Goal: Find contact information: Find contact information

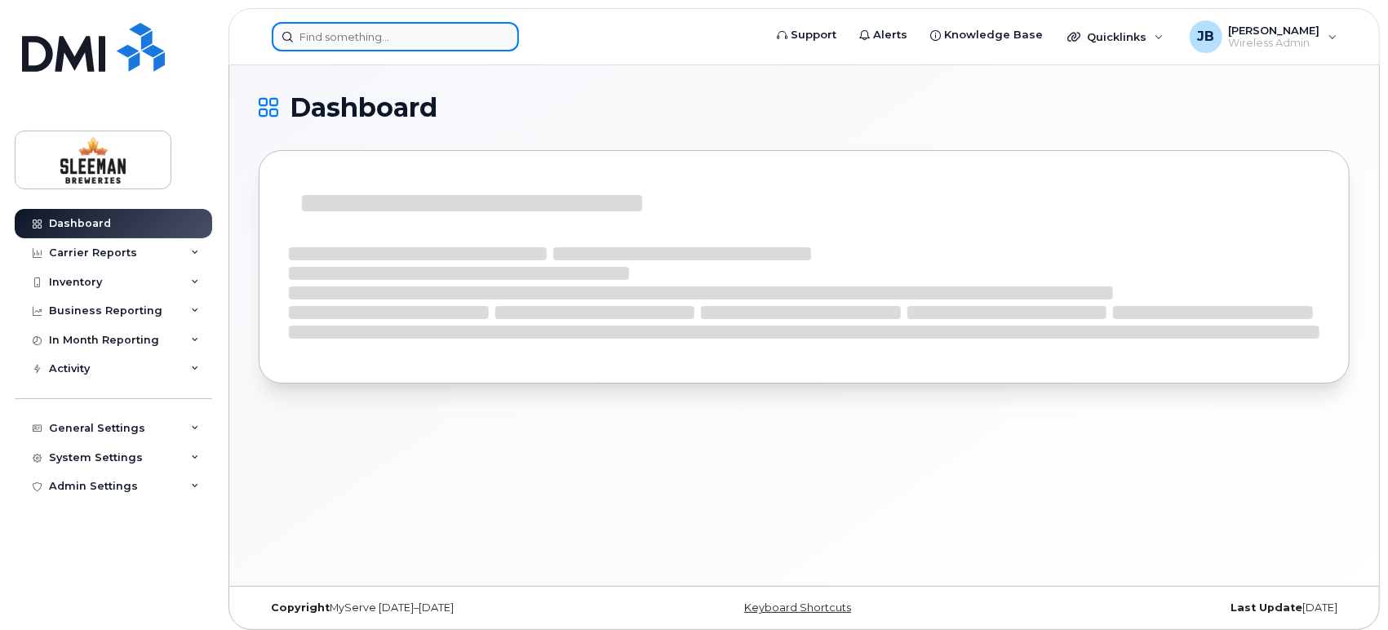
click at [322, 40] on input at bounding box center [395, 36] width 247 height 29
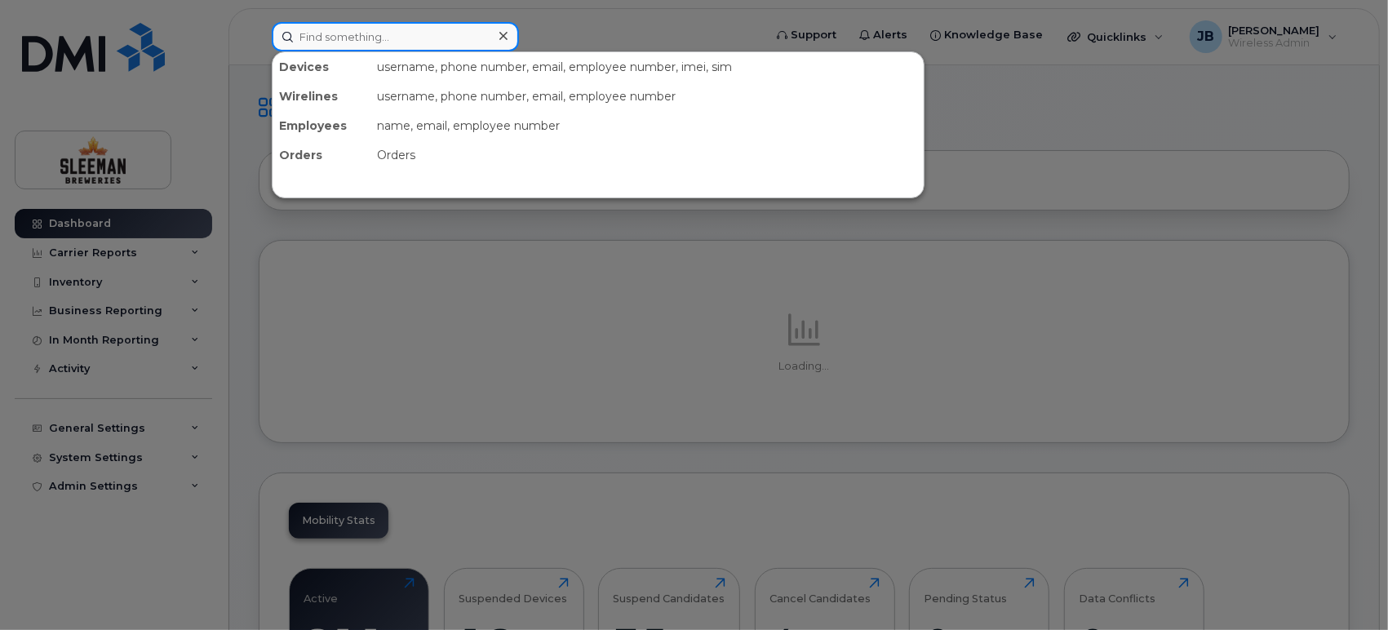
paste input "250.883.6013"
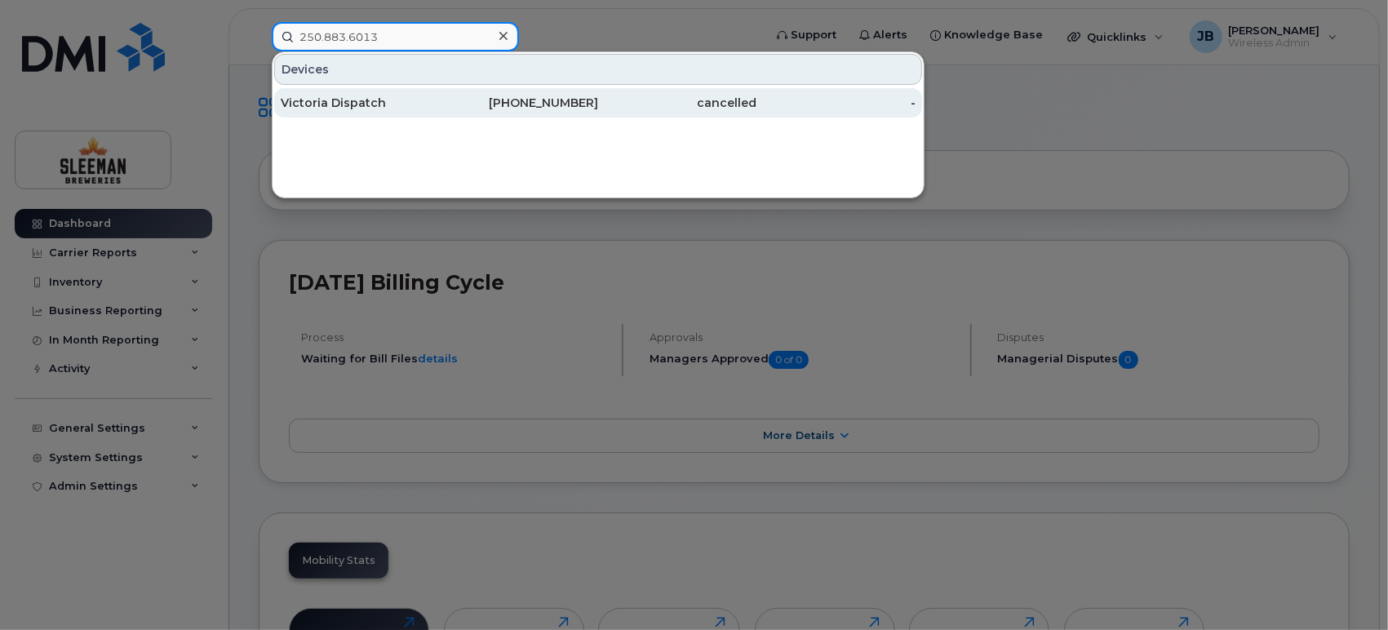
type input "250.883.6013"
click at [355, 103] on div "Victoria Dispatch" at bounding box center [360, 103] width 159 height 16
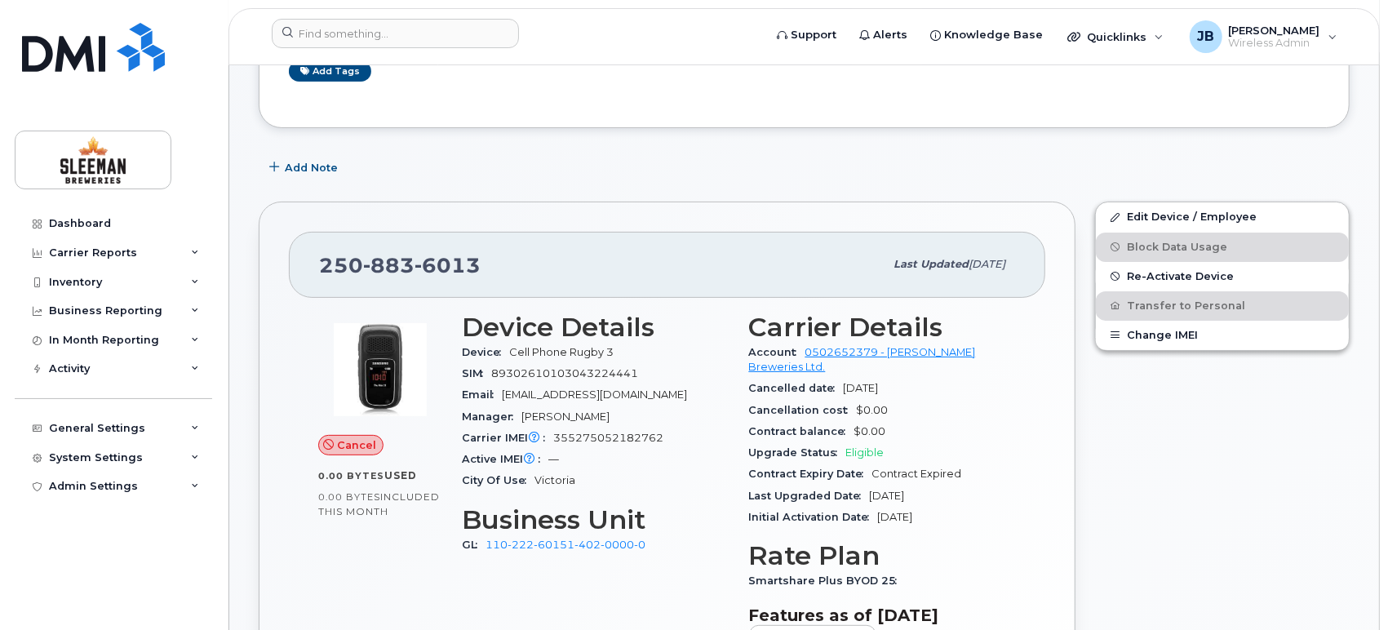
scroll to position [272, 0]
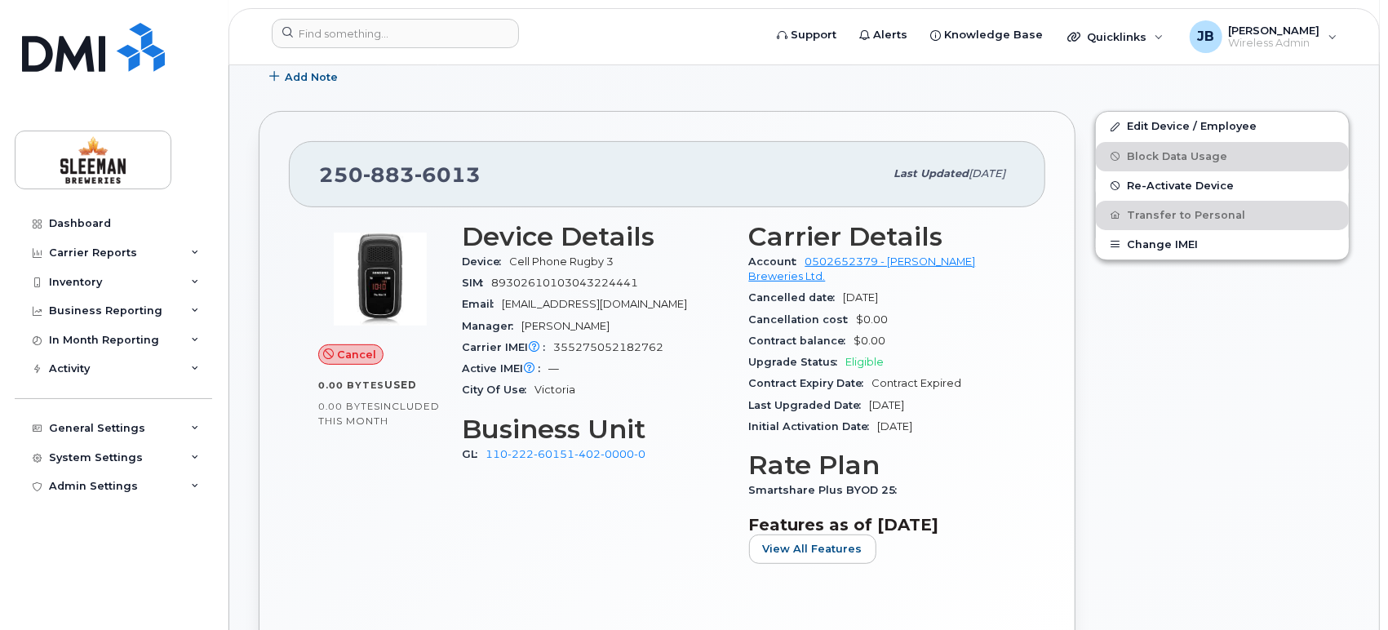
click at [402, 527] on div "Cancel 0.00 Bytes  used 0.00 Bytes  included this month" at bounding box center [380, 399] width 144 height 375
click at [344, 468] on div "Cancel 0.00 Bytes  used 0.00 Bytes  included this month" at bounding box center [380, 399] width 144 height 375
drag, startPoint x: 521, startPoint y: 323, endPoint x: 633, endPoint y: 327, distance: 112.7
click at [633, 327] on div "Manager [PERSON_NAME]" at bounding box center [596, 326] width 268 height 21
copy span "[PERSON_NAME]"
